Goal: Information Seeking & Learning: Learn about a topic

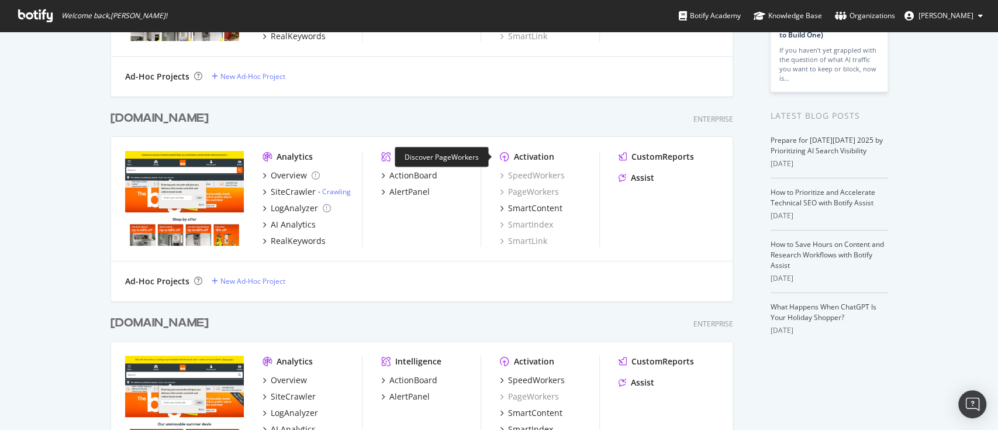
scroll to position [234, 0]
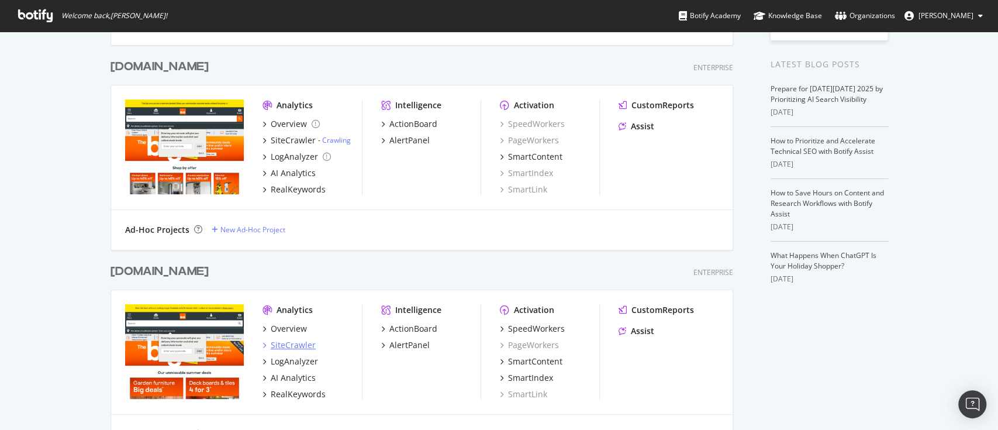
click at [289, 342] on div "SiteCrawler" at bounding box center [293, 345] width 45 height 12
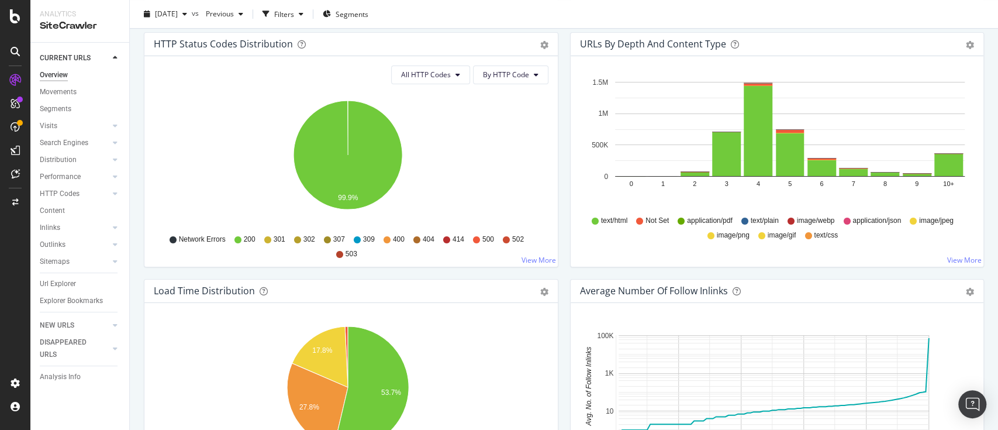
scroll to position [779, 0]
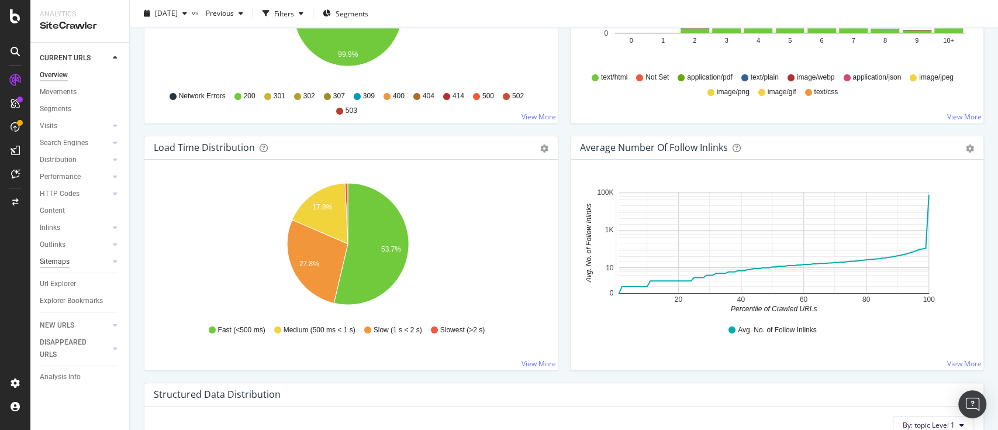
click at [61, 265] on div "Sitemaps" at bounding box center [55, 261] width 30 height 12
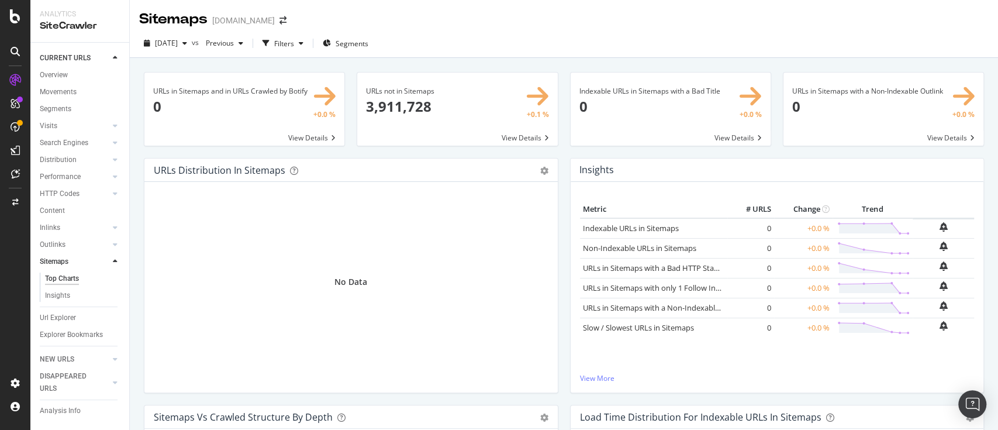
drag, startPoint x: 57, startPoint y: 75, endPoint x: 640, endPoint y: 115, distance: 584.0
click at [57, 75] on div "Overview" at bounding box center [54, 75] width 28 height 12
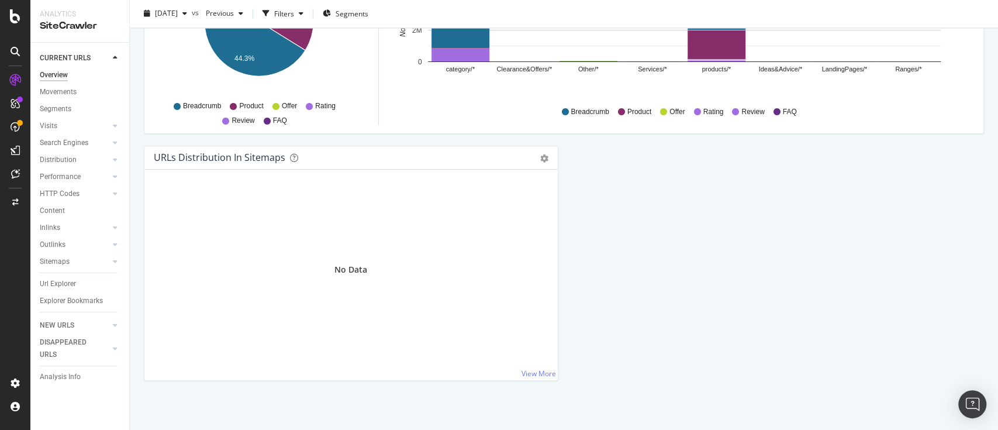
scroll to position [1265, 0]
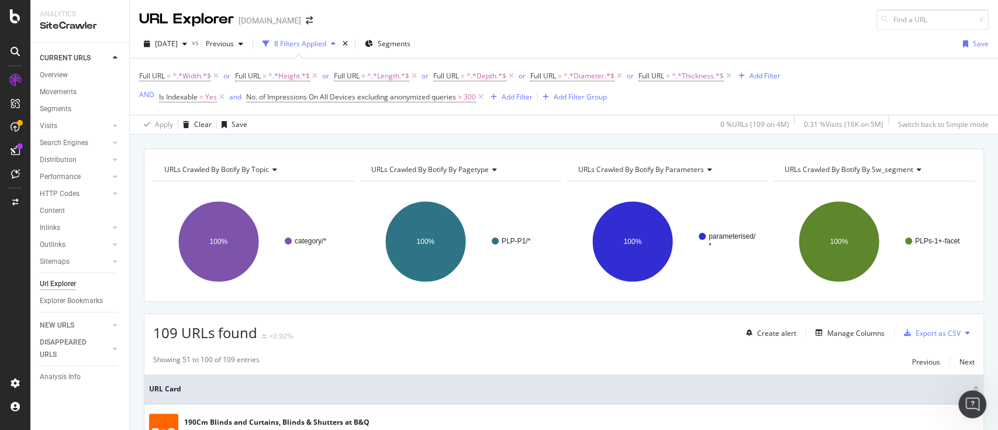
scroll to position [1853, 0]
